Goal: Navigation & Orientation: Find specific page/section

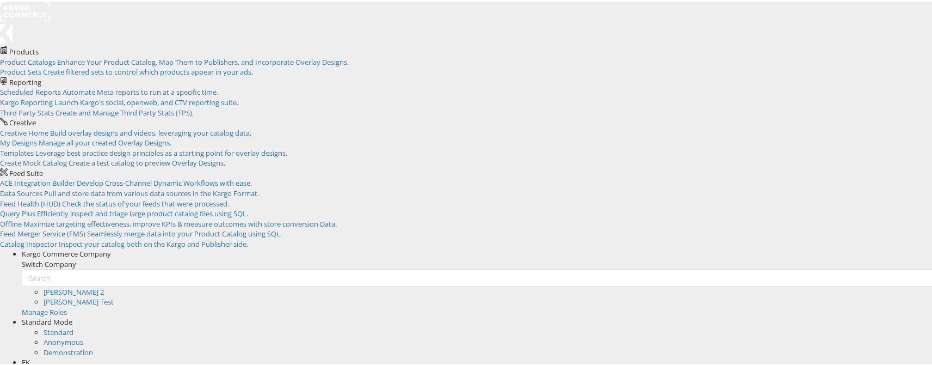
click at [916, 355] on div "EK" at bounding box center [481, 360] width 919 height 10
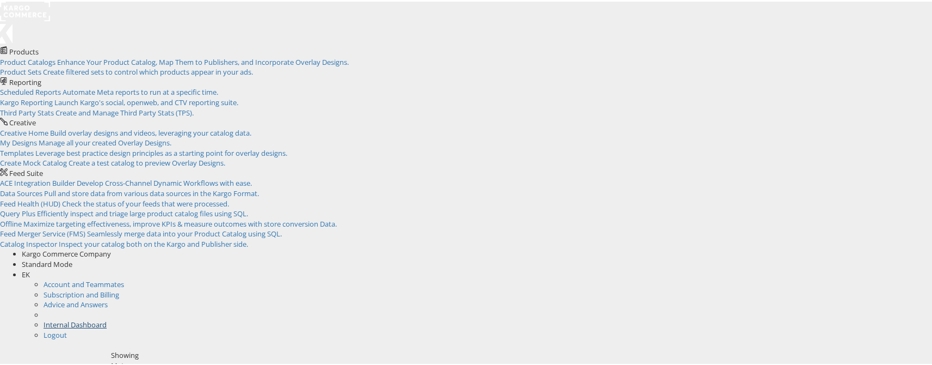
click at [107, 318] on link "Internal Dashboard" at bounding box center [75, 323] width 63 height 10
click at [40, 16] on rect at bounding box center [25, 10] width 50 height 20
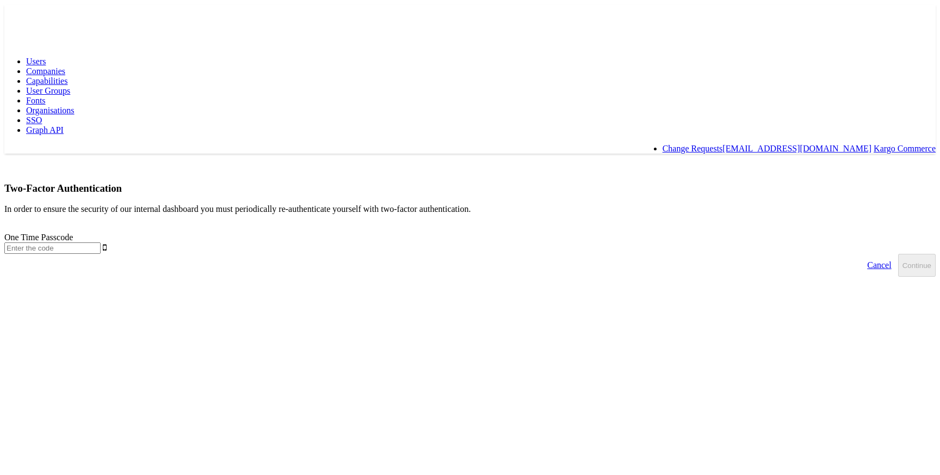
click at [101, 242] on input "text" at bounding box center [52, 247] width 96 height 11
type input "642490"
click at [898, 254] on button "Continue" at bounding box center [917, 265] width 38 height 23
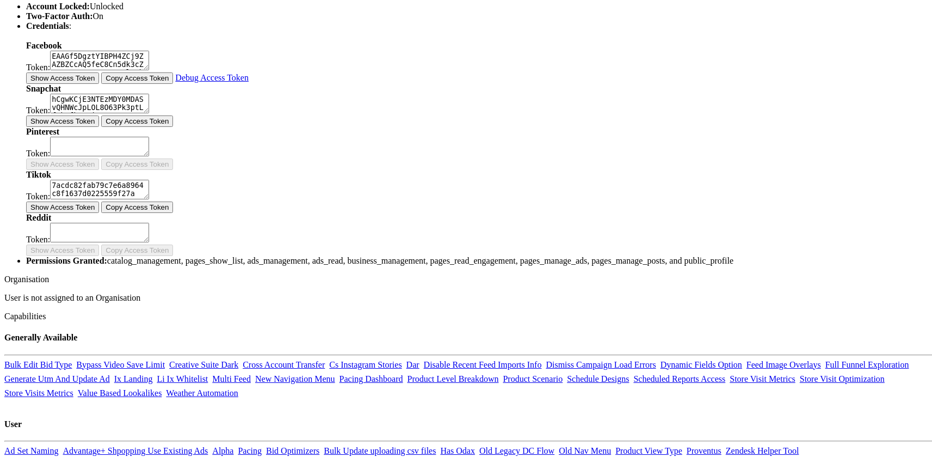
scroll to position [315, 0]
click at [99, 81] on button "Show Access Token" at bounding box center [62, 75] width 73 height 11
click at [99, 124] on button "Show Access Token" at bounding box center [62, 118] width 73 height 11
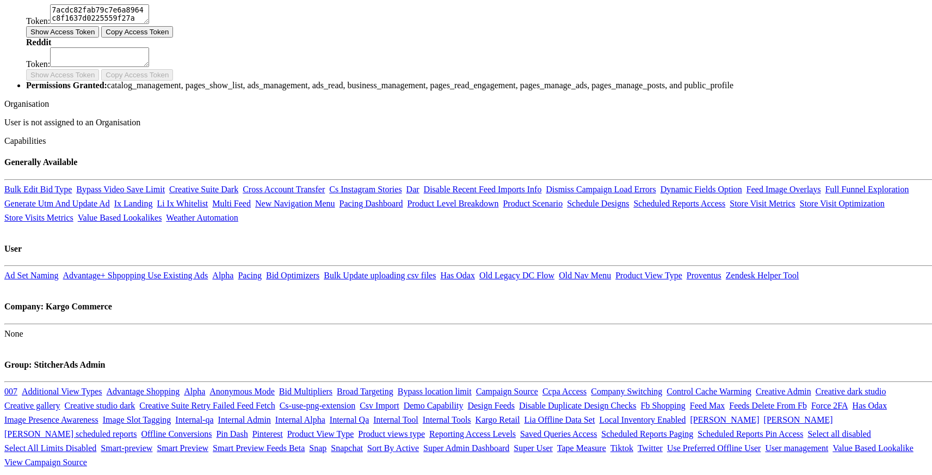
scroll to position [490, 0]
click at [215, 35] on div "Tiktok Token: 7acdc82fab79c7e6a8964c8f1637d0225559f27a Show Access Token Copy A…" at bounding box center [481, 13] width 910 height 43
click at [99, 35] on button "Show Access Token" at bounding box center [62, 28] width 73 height 11
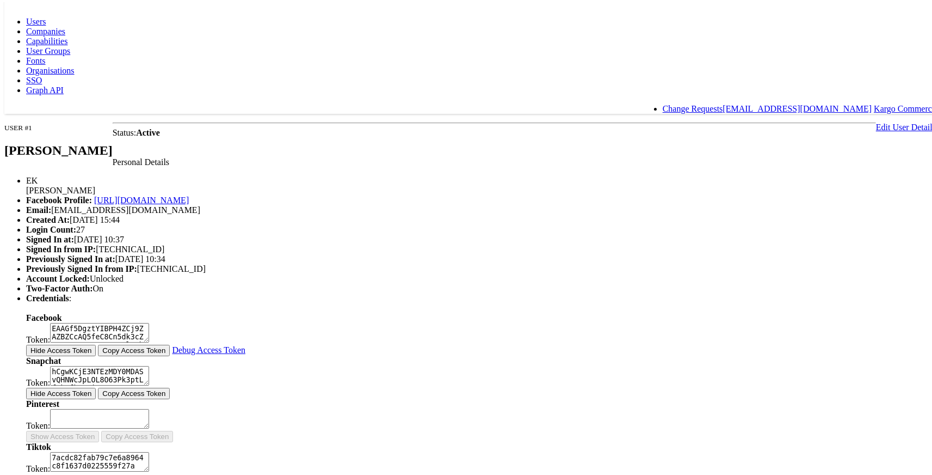
scroll to position [0, 0]
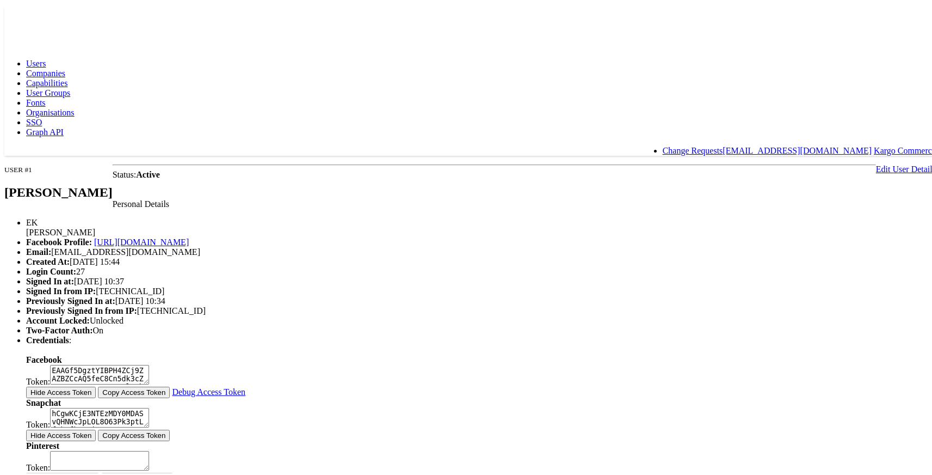
click at [65, 66] on link "Companies" at bounding box center [45, 70] width 39 height 9
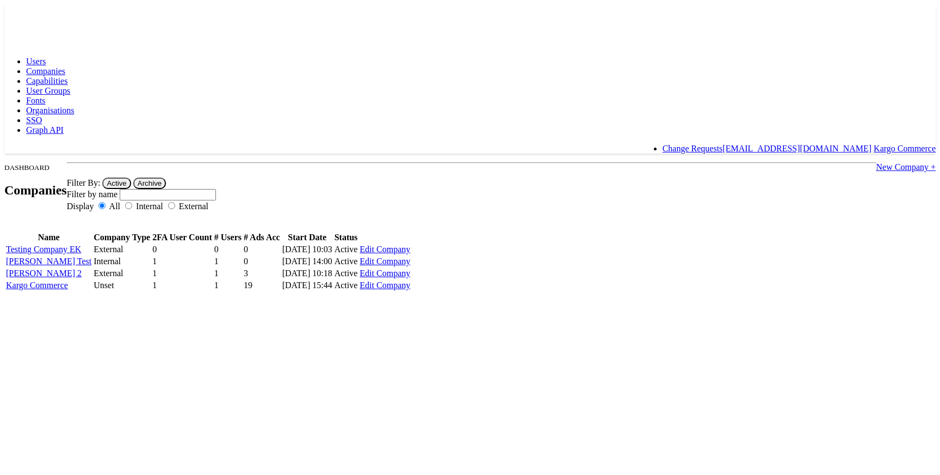
click at [67, 76] on span "Capabilities" at bounding box center [46, 80] width 41 height 9
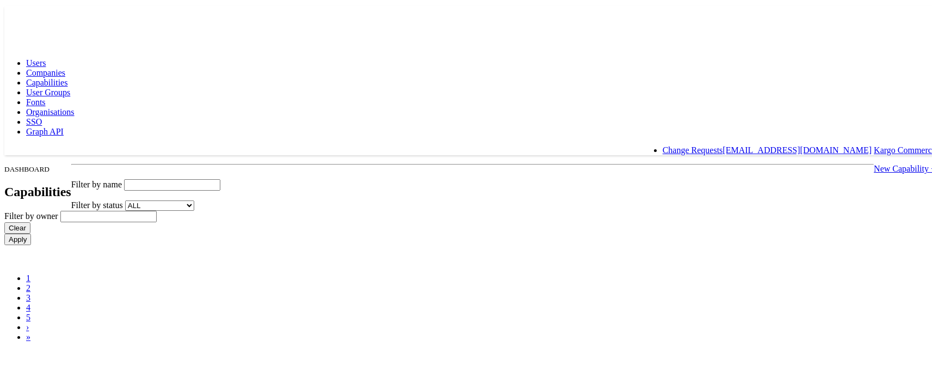
click at [70, 86] on span "User Groups" at bounding box center [48, 90] width 44 height 9
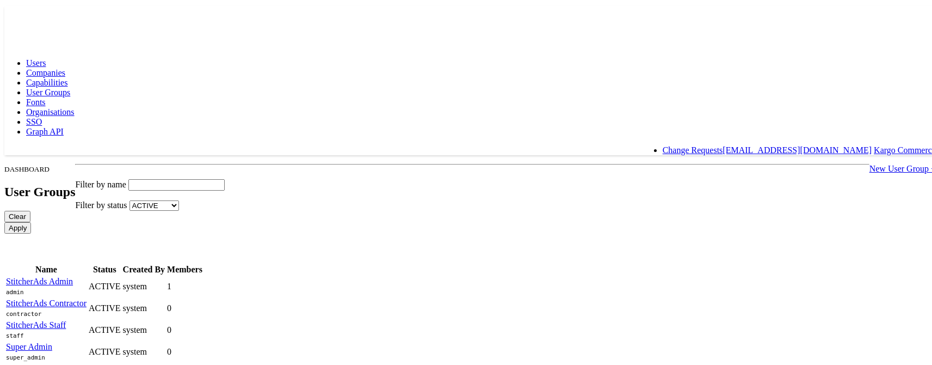
click at [46, 96] on span "Fonts" at bounding box center [36, 100] width 20 height 9
click at [75, 106] on span "Organisations" at bounding box center [50, 110] width 48 height 9
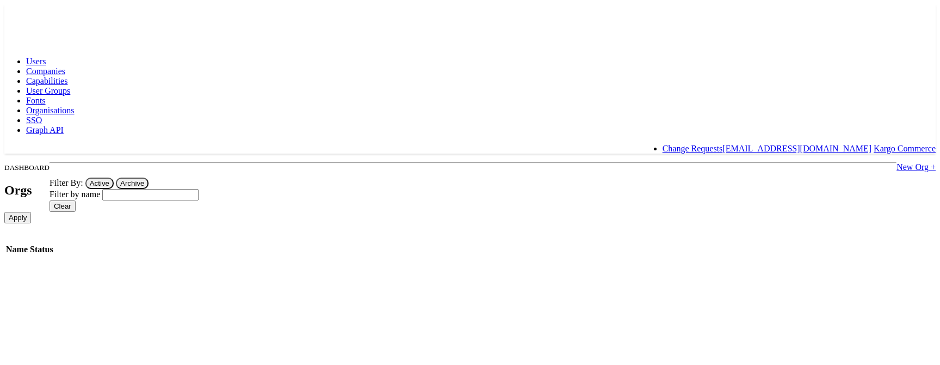
click at [42, 115] on link "SSO" at bounding box center [34, 119] width 16 height 9
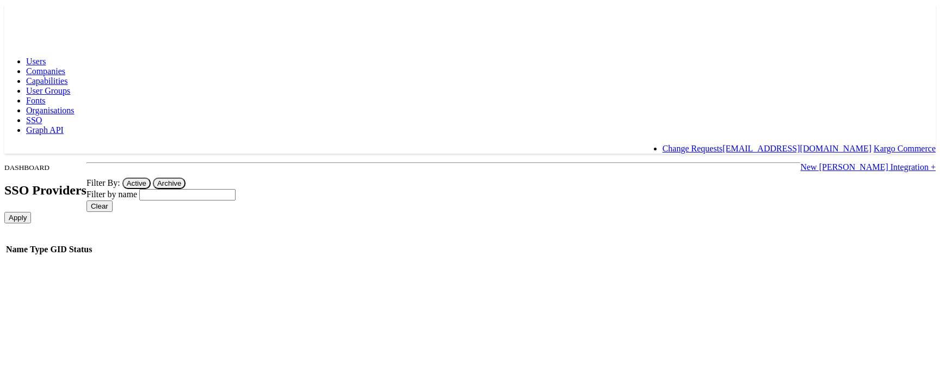
click at [64, 125] on span "Graph API" at bounding box center [45, 129] width 38 height 9
click at [186, 177] on button "Archive" at bounding box center [169, 182] width 33 height 11
click at [70, 86] on span "User Groups" at bounding box center [48, 90] width 44 height 9
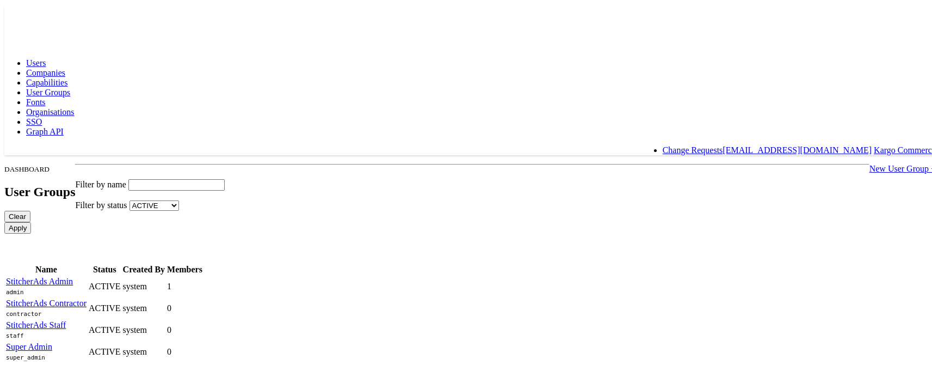
click at [46, 96] on span "Fonts" at bounding box center [36, 100] width 20 height 9
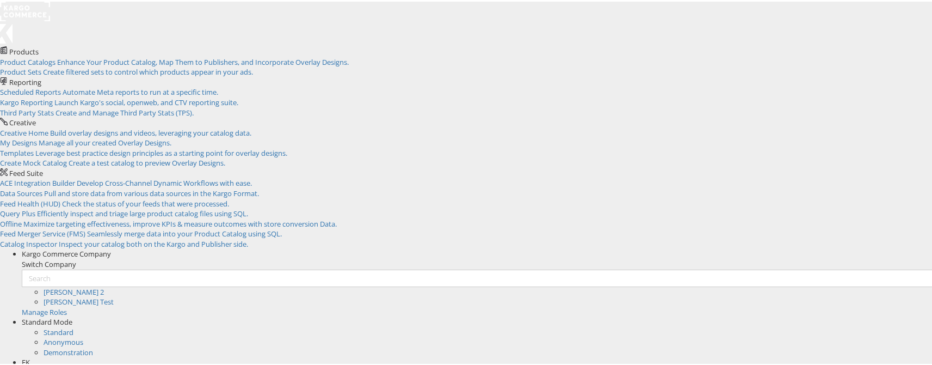
click at [30, 355] on span "EK" at bounding box center [26, 360] width 8 height 10
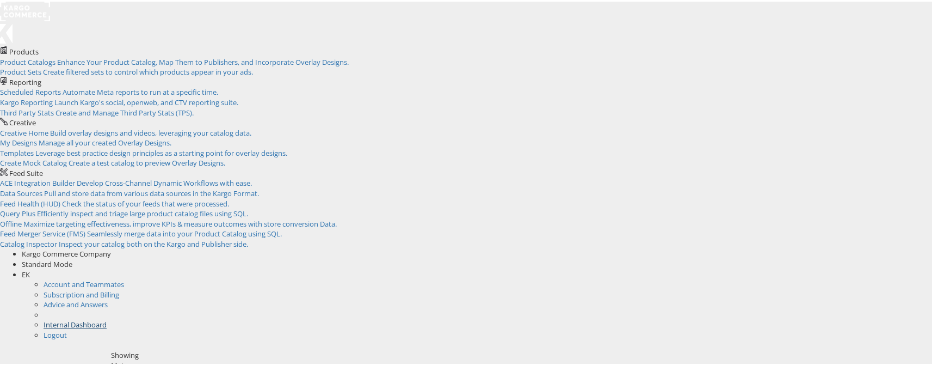
click at [107, 318] on link "Internal Dashboard" at bounding box center [75, 323] width 63 height 10
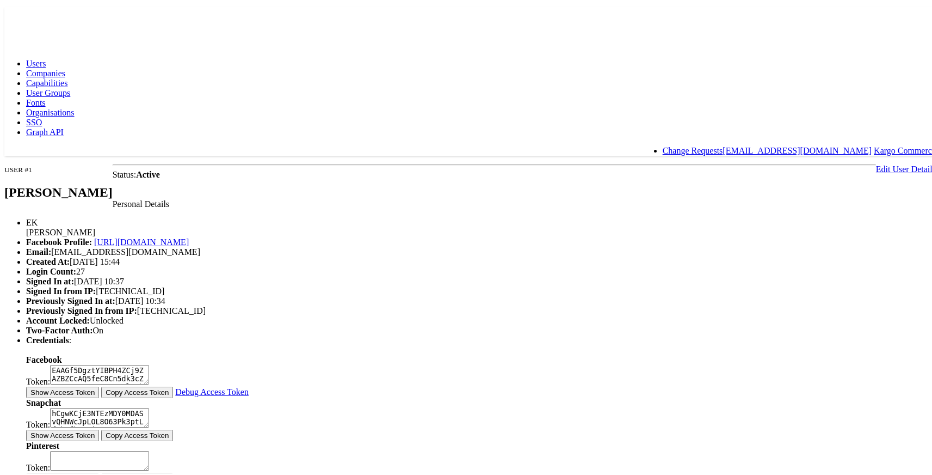
click at [46, 96] on span "Fonts" at bounding box center [36, 100] width 20 height 9
